Goal: Task Accomplishment & Management: Manage account settings

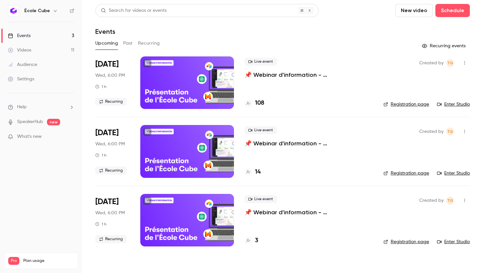
click at [367, 83] on div "Live event 📌 Webinar d'information - École Cube 108" at bounding box center [308, 82] width 128 height 53
click at [181, 81] on div at bounding box center [187, 82] width 94 height 53
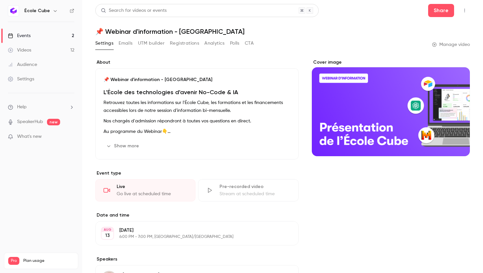
click at [215, 44] on button "Analytics" at bounding box center [214, 43] width 20 height 11
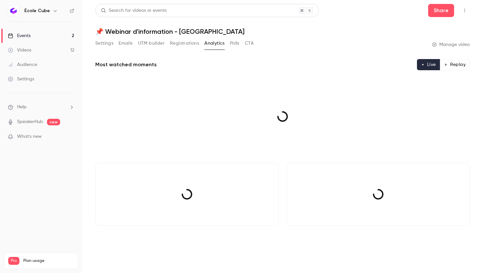
click at [194, 43] on button "Registrations" at bounding box center [184, 43] width 29 height 11
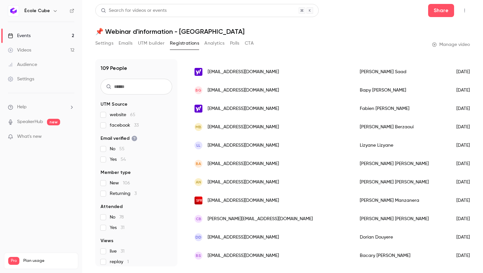
scroll to position [392, 0]
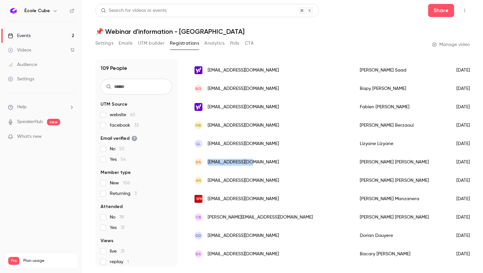
drag, startPoint x: 257, startPoint y: 164, endPoint x: 208, endPoint y: 164, distance: 48.9
click at [208, 164] on div "BA [EMAIL_ADDRESS][DOMAIN_NAME]" at bounding box center [270, 162] width 165 height 18
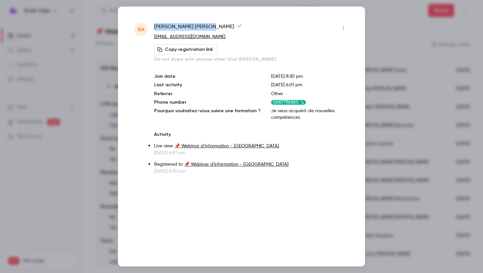
drag, startPoint x: 188, startPoint y: 27, endPoint x: 154, endPoint y: 26, distance: 34.2
click at [154, 26] on span "[PERSON_NAME]" at bounding box center [198, 28] width 88 height 11
copy span "[PERSON_NAME]"
click at [379, 41] on div at bounding box center [241, 136] width 483 height 273
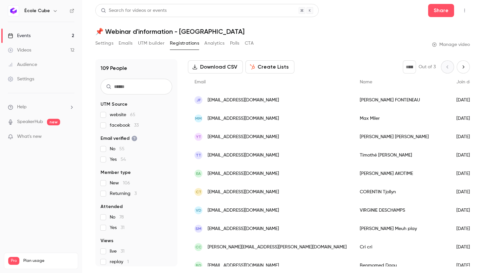
scroll to position [0, 0]
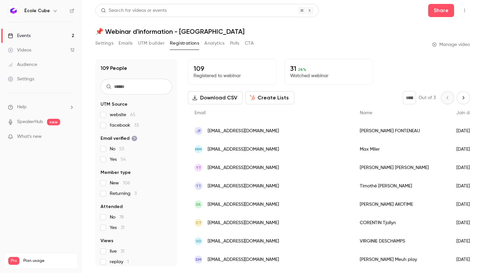
click at [460, 99] on icon "Next page" at bounding box center [463, 97] width 7 height 5
type input "*"
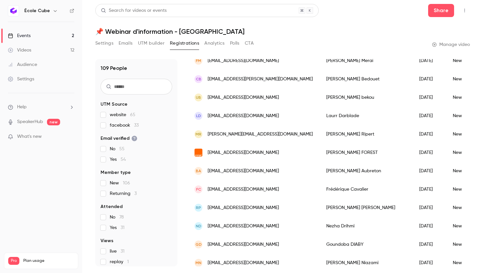
scroll to position [294, 0]
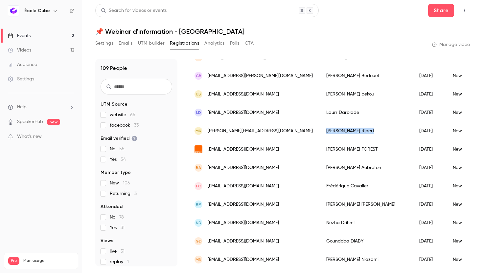
drag, startPoint x: 326, startPoint y: 132, endPoint x: 299, endPoint y: 132, distance: 27.3
click at [320, 132] on div "[PERSON_NAME]" at bounding box center [366, 131] width 93 height 18
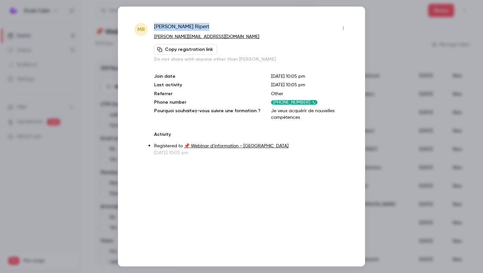
drag, startPoint x: 191, startPoint y: 28, endPoint x: 153, endPoint y: 28, distance: 37.8
click at [153, 28] on div "[PERSON_NAME] [PERSON_NAME][EMAIL_ADDRESS][DOMAIN_NAME] Copy registration link …" at bounding box center [241, 89] width 214 height 133
copy span "[PERSON_NAME]"
click at [392, 67] on div at bounding box center [241, 136] width 483 height 273
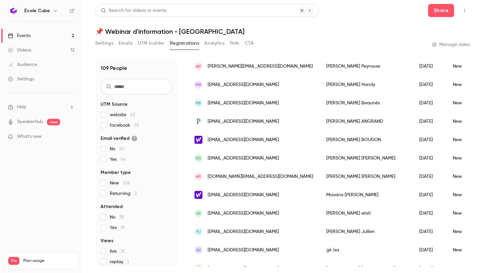
scroll to position [775, 0]
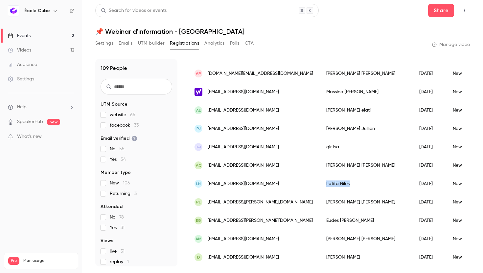
drag, startPoint x: 323, startPoint y: 182, endPoint x: 295, endPoint y: 182, distance: 27.3
click at [320, 182] on div "[PERSON_NAME]" at bounding box center [366, 184] width 93 height 18
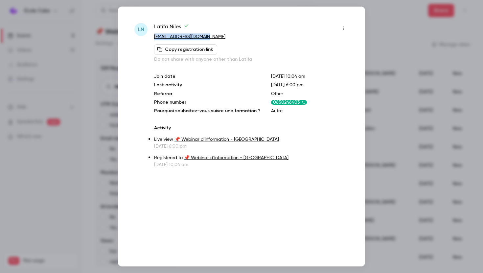
drag, startPoint x: 201, startPoint y: 35, endPoint x: 153, endPoint y: 36, distance: 47.6
click at [153, 36] on div "LN [PERSON_NAME] [EMAIL_ADDRESS][DOMAIN_NAME] Copy registration link Do not sha…" at bounding box center [241, 95] width 214 height 145
copy link "[EMAIL_ADDRESS][DOMAIN_NAME]"
click at [384, 52] on div at bounding box center [241, 136] width 483 height 273
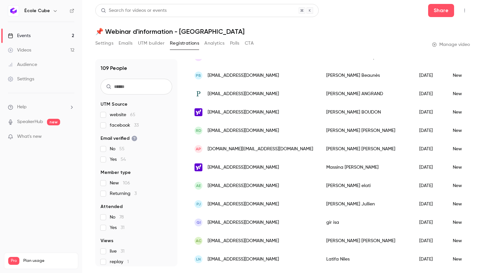
scroll to position [699, 0]
click at [329, 149] on div "[PERSON_NAME]" at bounding box center [366, 149] width 93 height 18
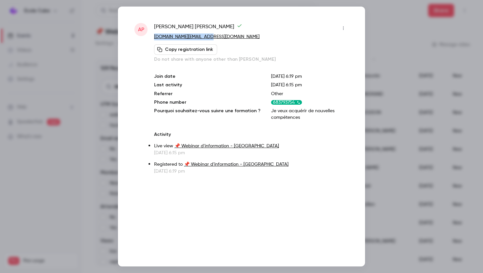
drag, startPoint x: 213, startPoint y: 38, endPoint x: 152, endPoint y: 37, distance: 61.1
click at [152, 37] on div "AP [PERSON_NAME] [DOMAIN_NAME][EMAIL_ADDRESS][DOMAIN_NAME] Copy registration li…" at bounding box center [241, 99] width 214 height 152
copy link "[DOMAIN_NAME][EMAIL_ADDRESS][DOMAIN_NAME]"
